Goal: Task Accomplishment & Management: Use online tool/utility

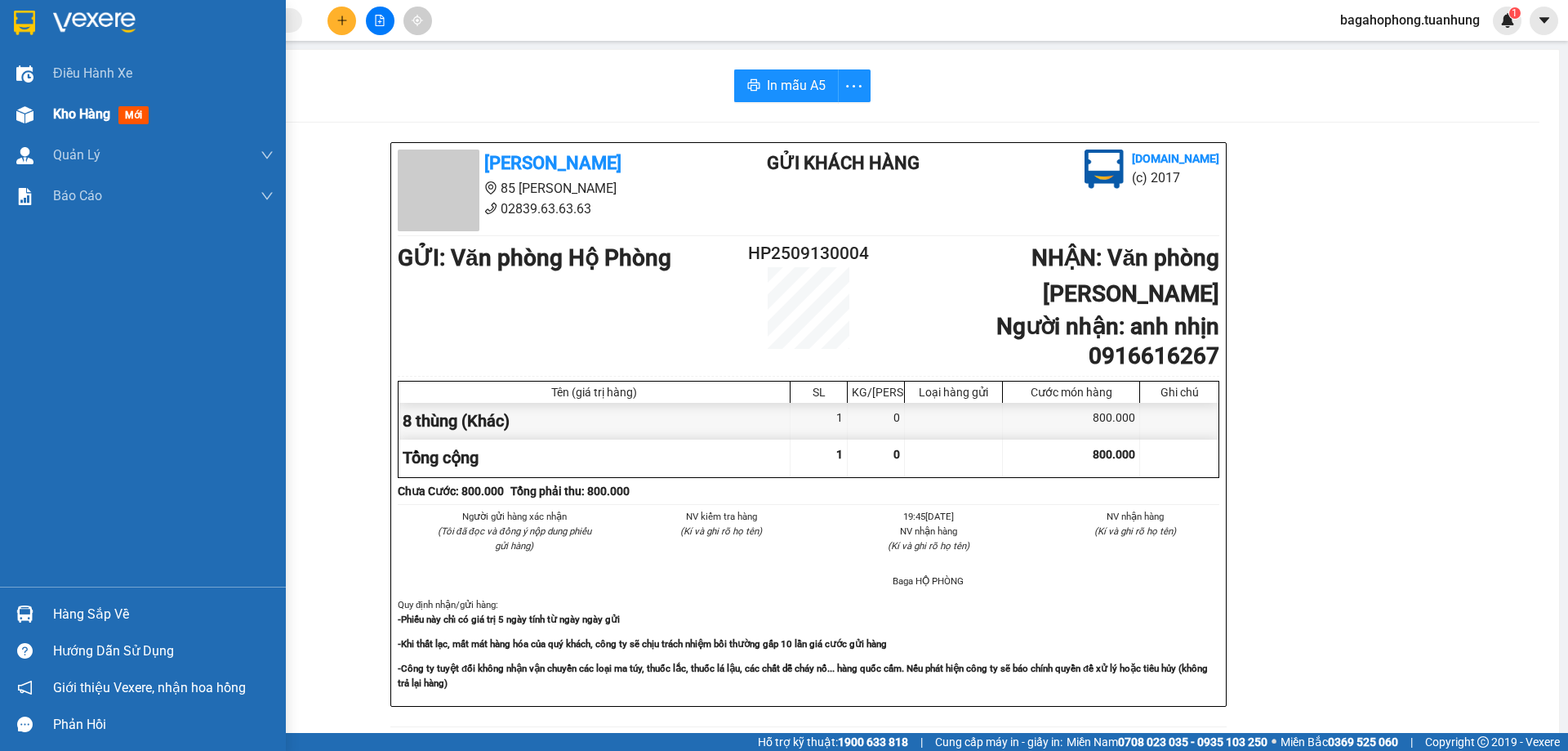
click at [108, 110] on span "Kho hàng" at bounding box center [81, 115] width 57 height 16
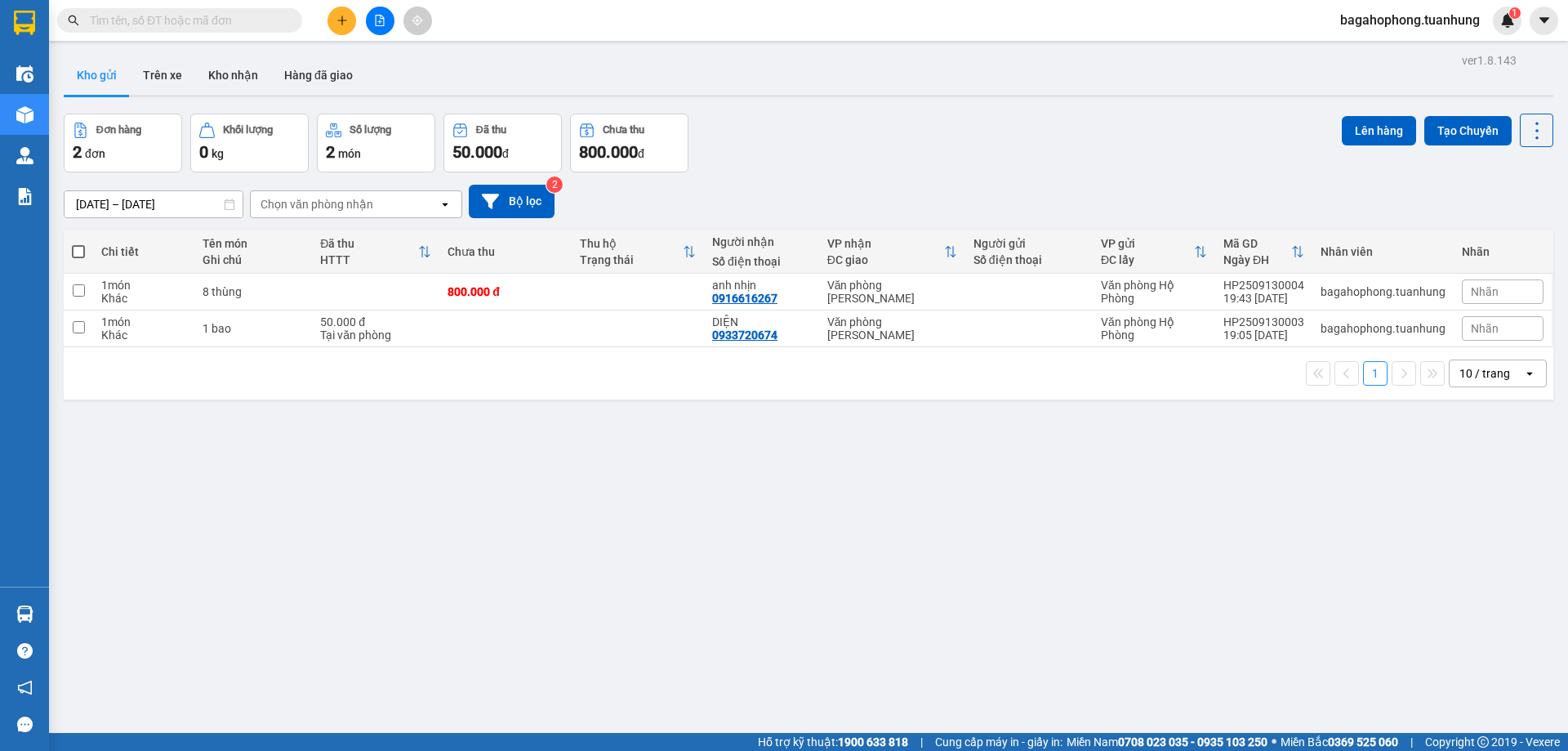
click at [79, 246] on span at bounding box center [78, 251] width 13 height 13
click at [79, 243] on input "checkbox" at bounding box center [79, 243] width 0 height 0
checkbox input "true"
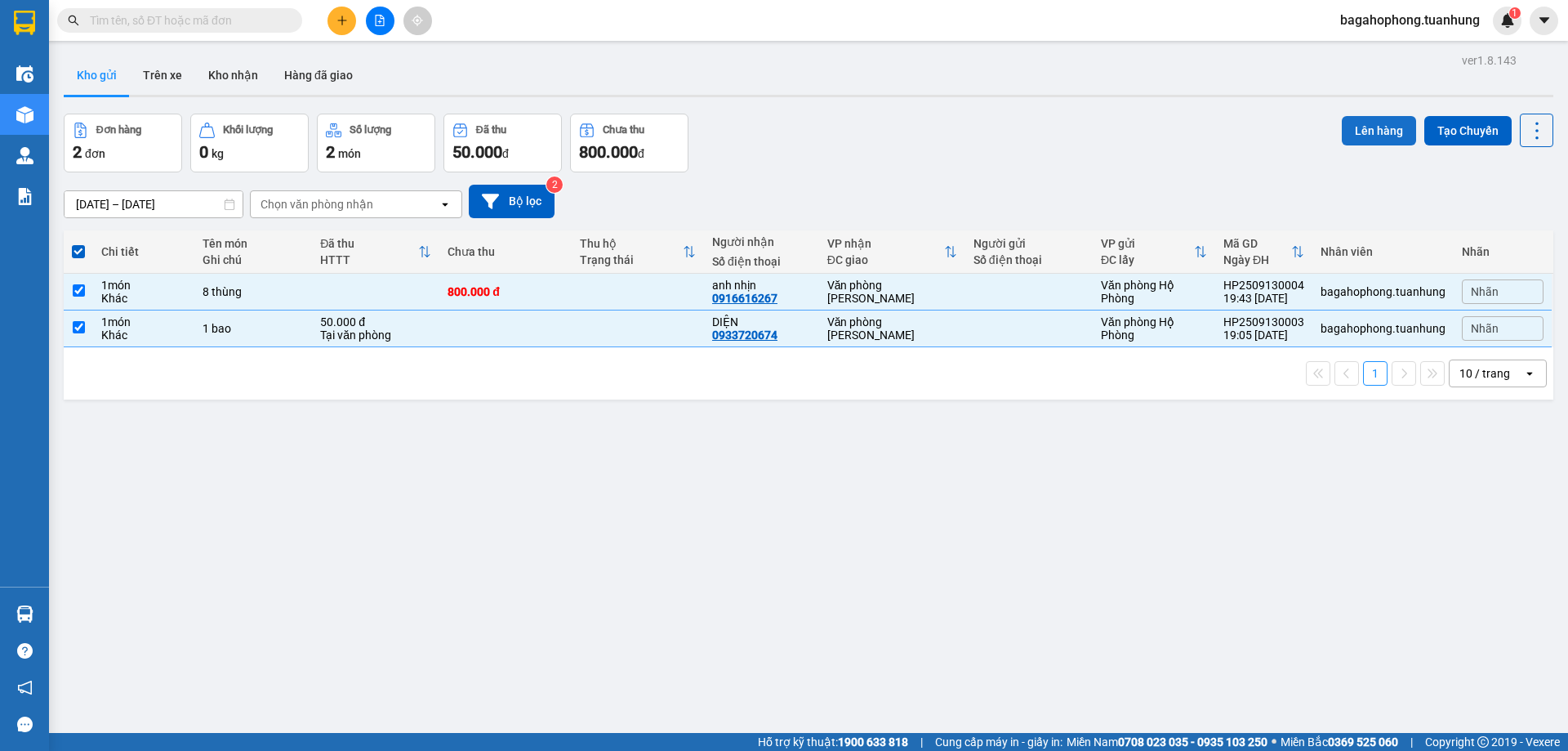
click at [1362, 125] on button "Lên hàng" at bounding box center [1379, 130] width 75 height 29
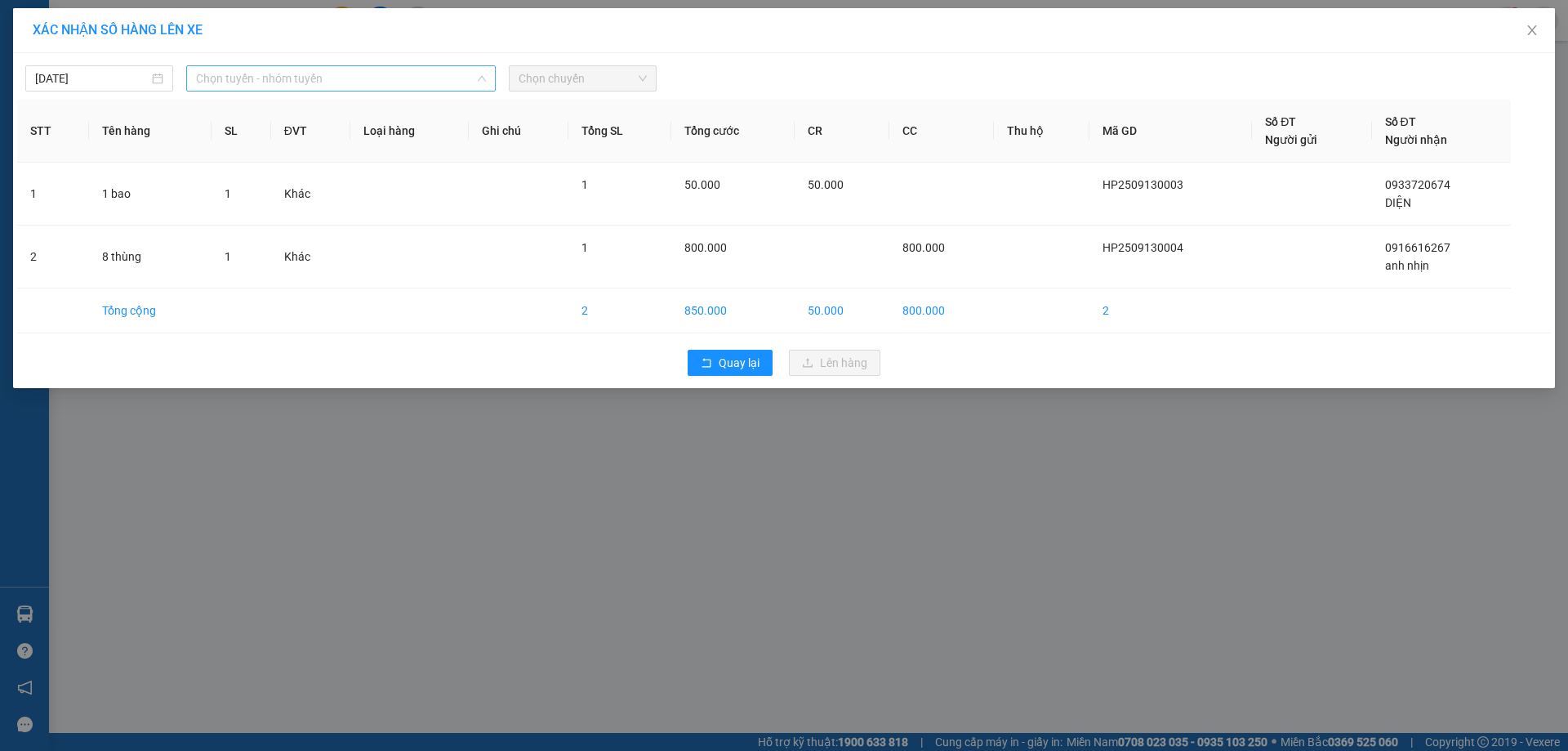
click at [360, 79] on span "Chọn tuyến - nhóm tuyến" at bounding box center [341, 78] width 290 height 25
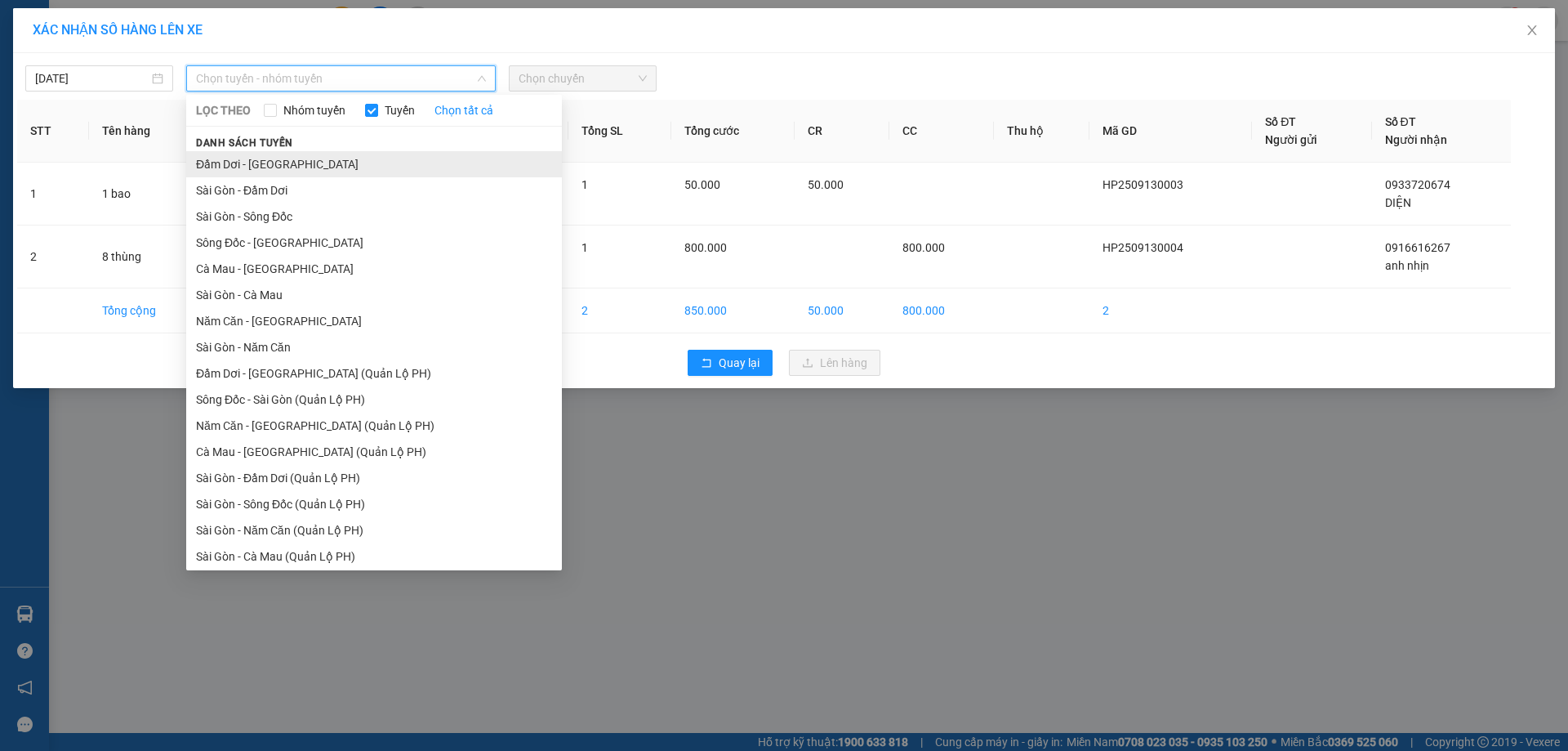
click at [332, 161] on li "Đầm Dơi - [GEOGRAPHIC_DATA]" at bounding box center [374, 165] width 376 height 26
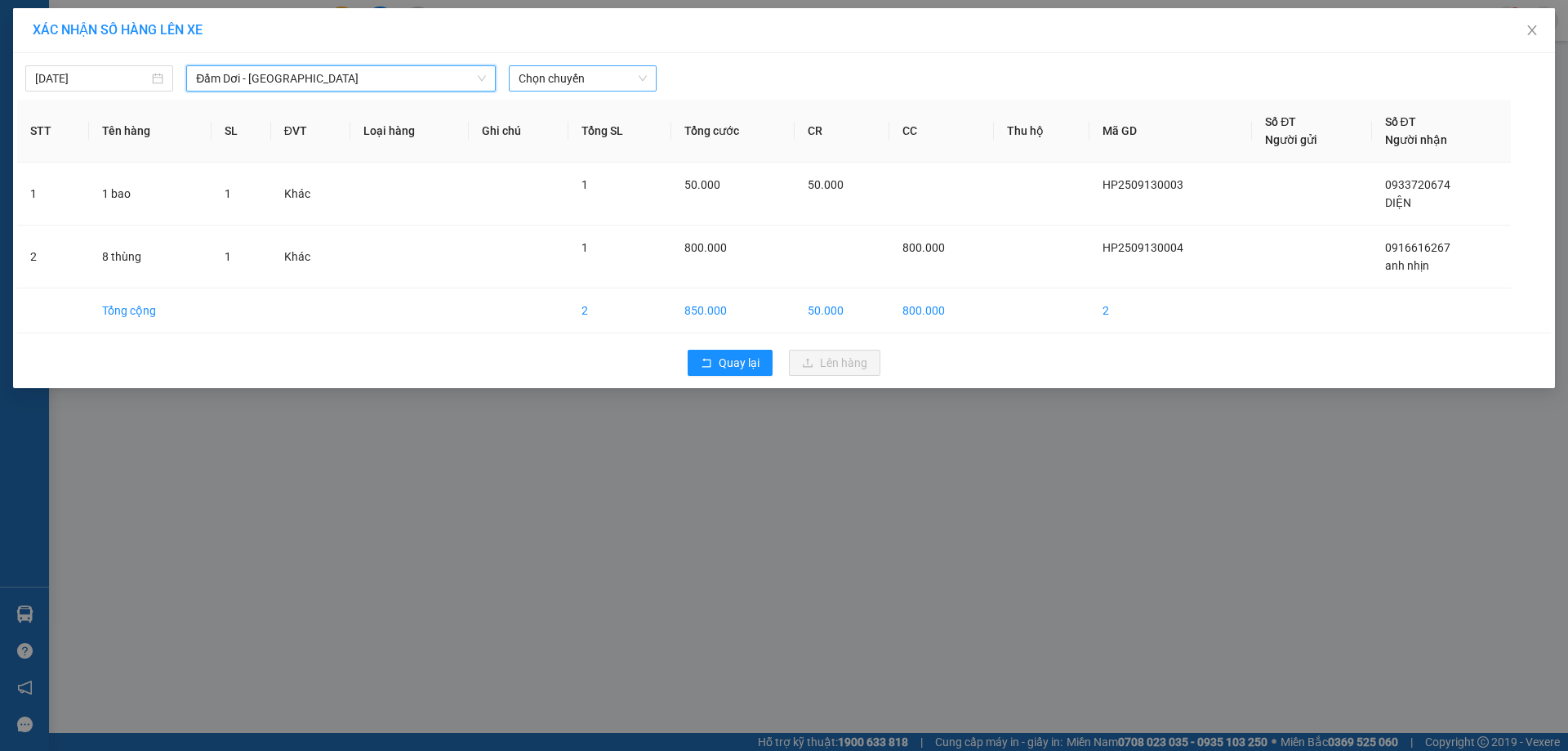
click at [606, 78] on span "Chọn chuyến" at bounding box center [582, 78] width 129 height 25
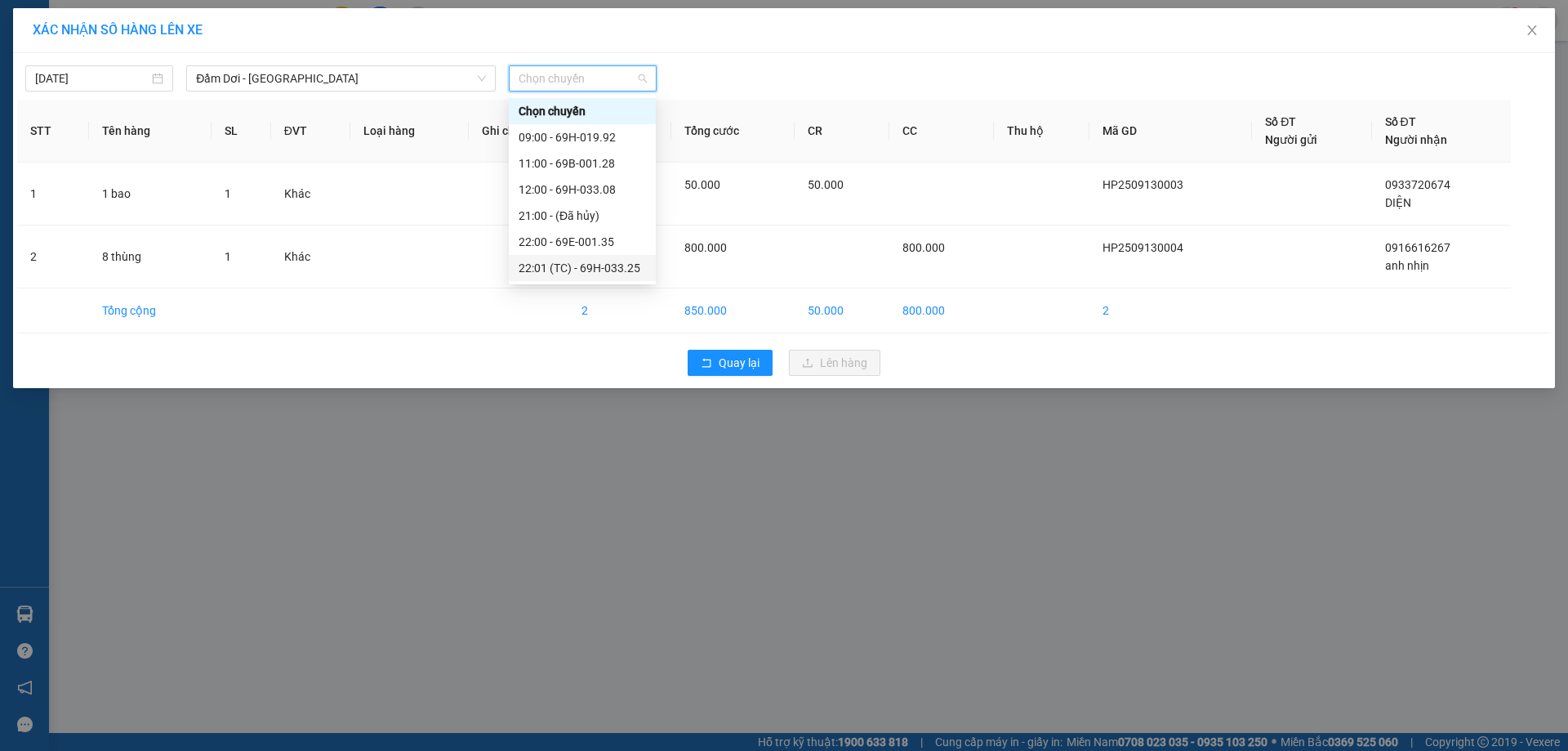
click at [642, 264] on div "22:01 (TC) - 69H-033.25" at bounding box center [582, 268] width 128 height 18
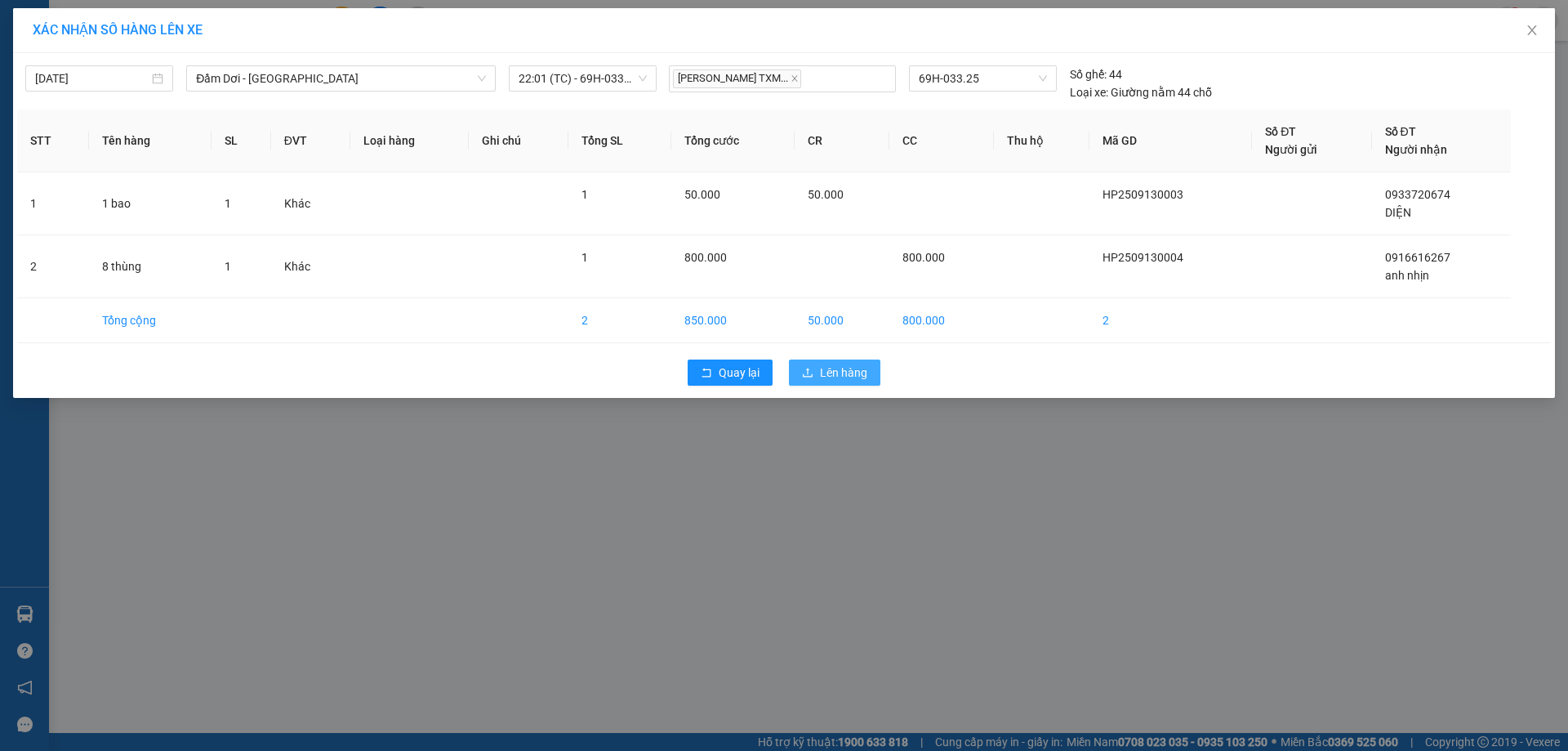
click at [835, 366] on span "Lên hàng" at bounding box center [844, 373] width 48 height 18
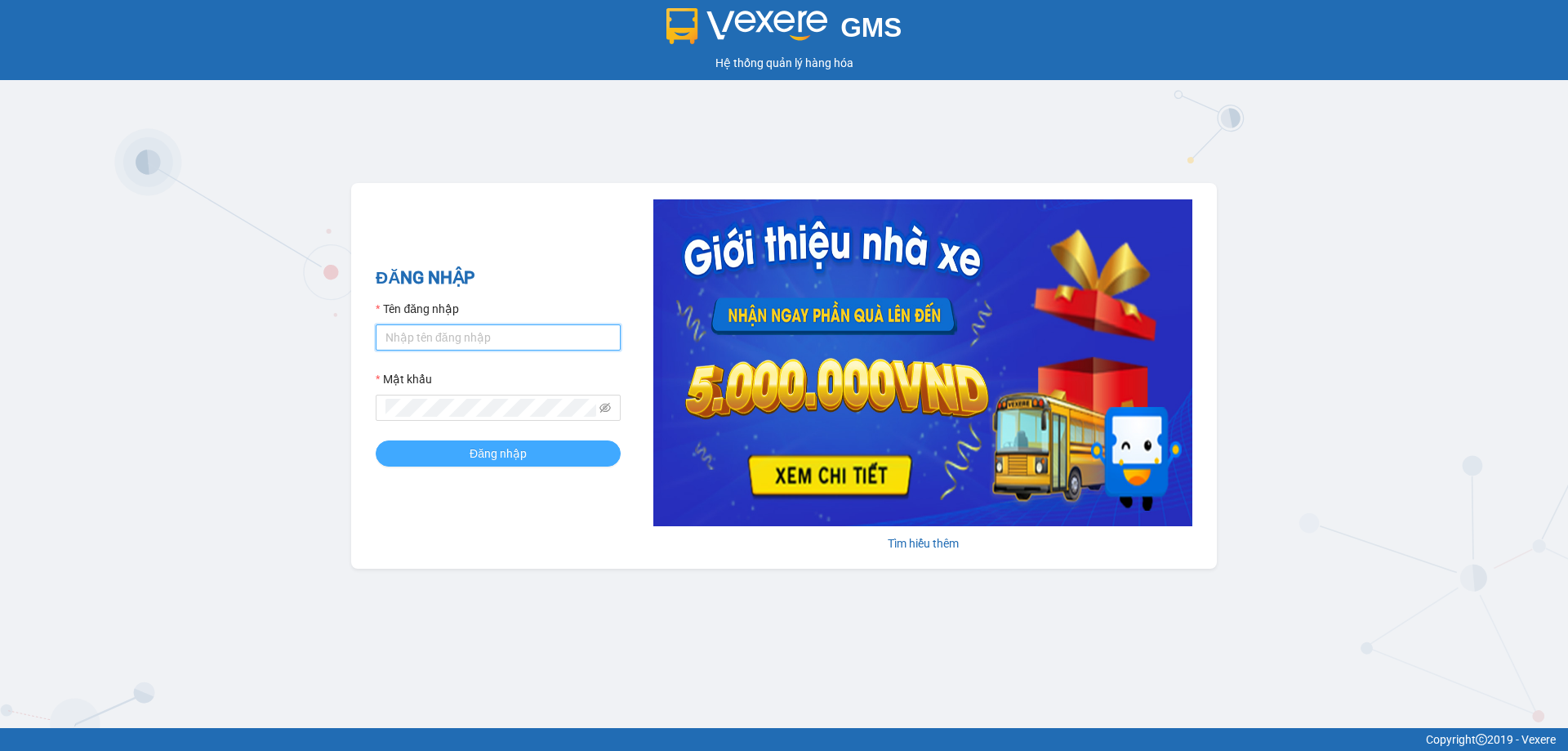
type input "bagahophong.tuanhung"
click at [487, 450] on span "Đăng nhập" at bounding box center [497, 454] width 57 height 18
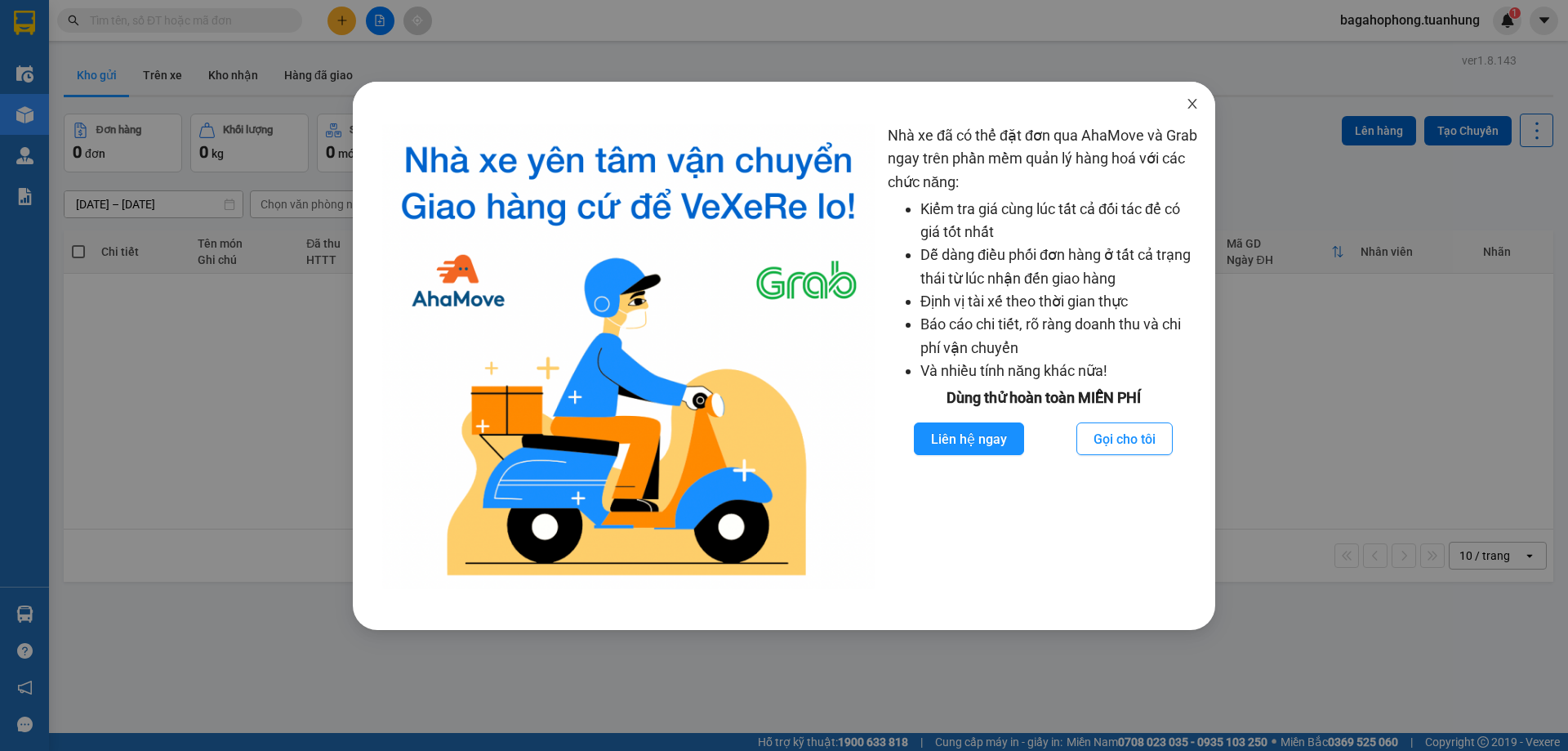
click at [1191, 98] on icon "close" at bounding box center [1192, 104] width 13 height 13
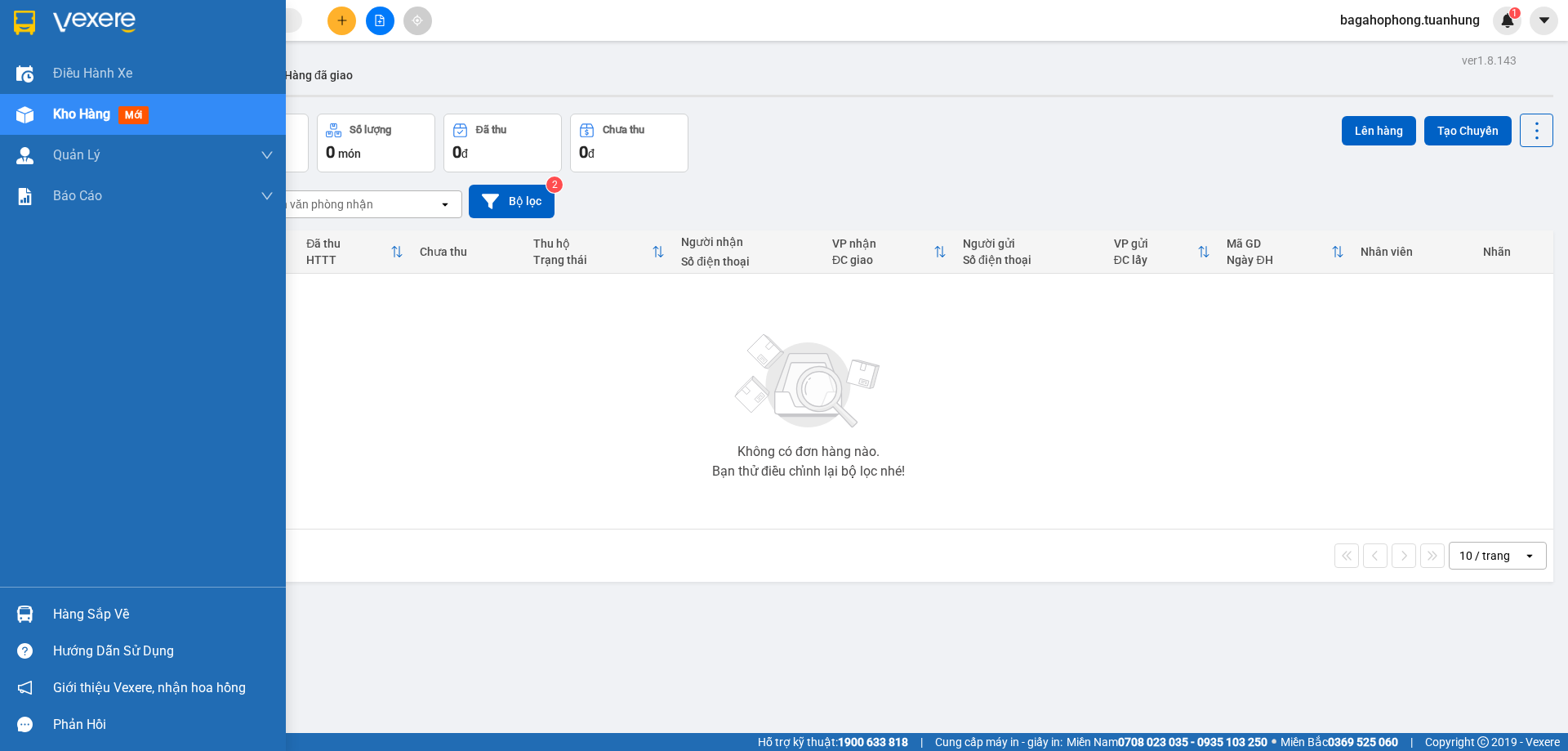
click at [97, 107] on span "Kho hàng" at bounding box center [81, 115] width 57 height 16
